Goal: Find specific page/section

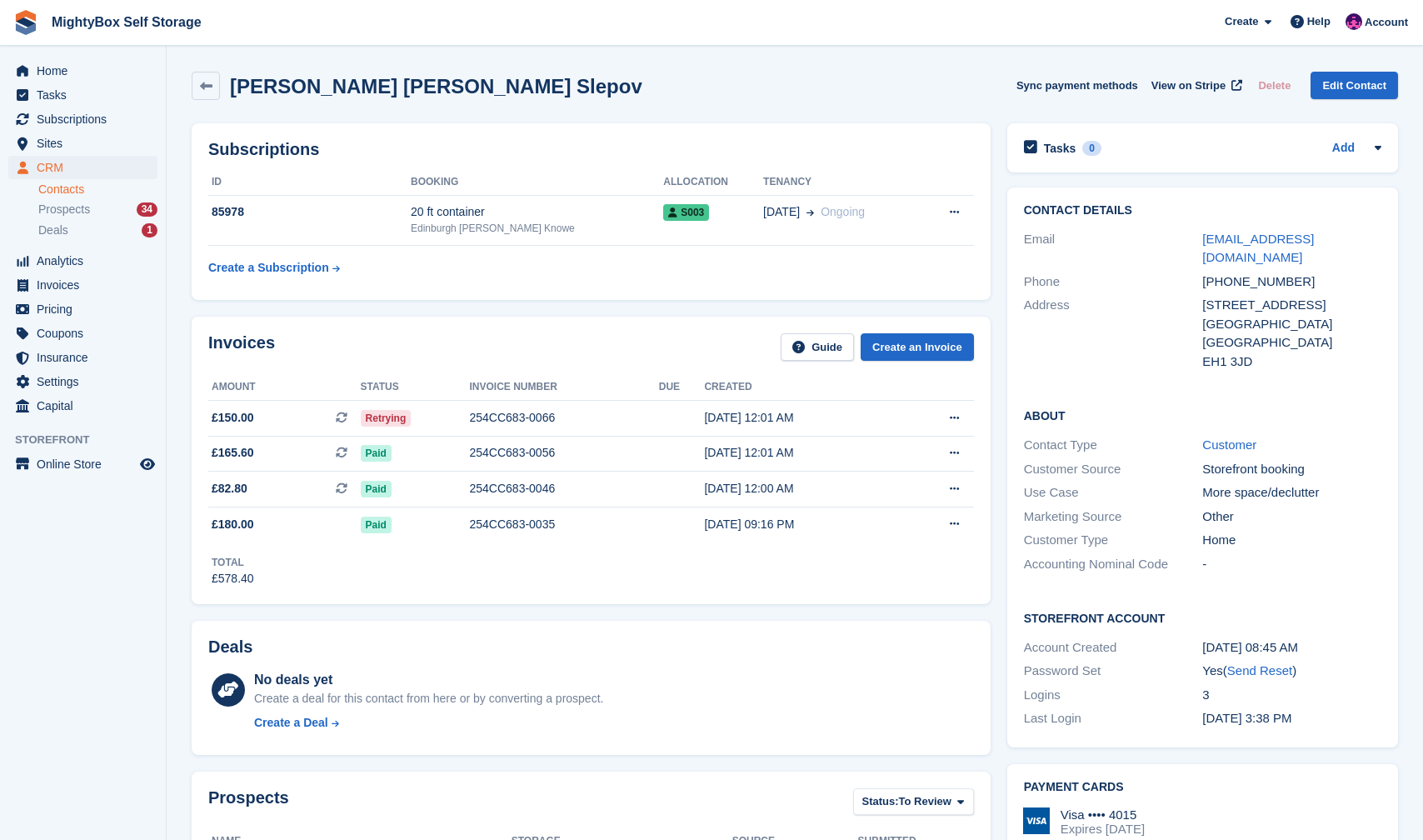
click at [73, 187] on link "Contacts" at bounding box center [98, 190] width 120 height 16
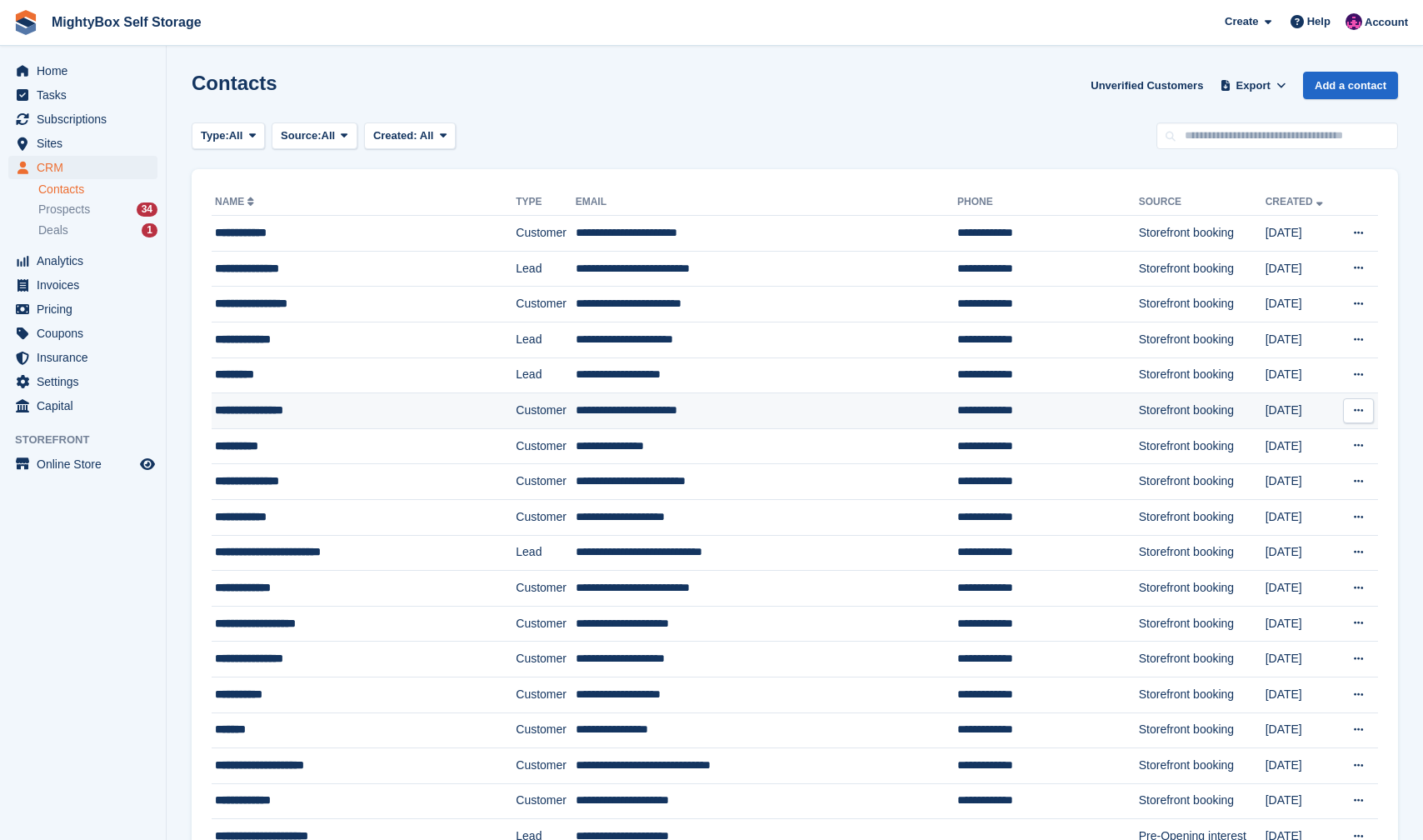
click at [265, 417] on div "**********" at bounding box center [343, 410] width 256 height 18
